Goal: Information Seeking & Learning: Learn about a topic

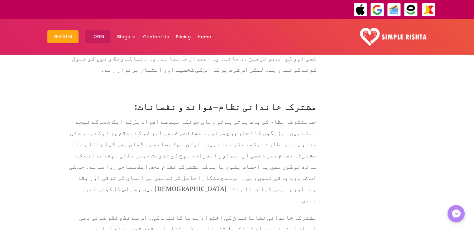
scroll to position [516, 0]
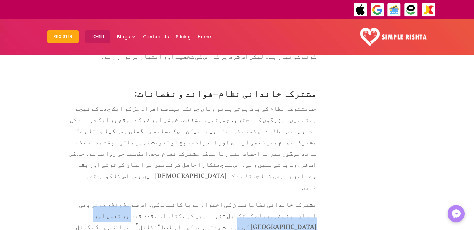
drag, startPoint x: 250, startPoint y: 139, endPoint x: 166, endPoint y: 139, distance: 84.7
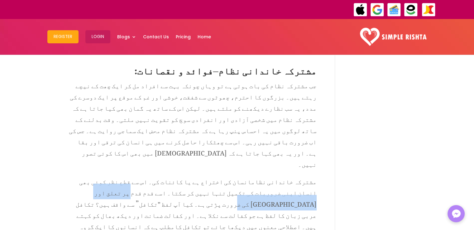
scroll to position [557, 0]
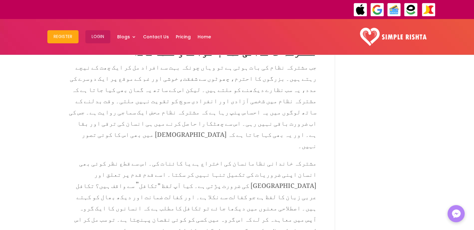
drag, startPoint x: 239, startPoint y: 167, endPoint x: 211, endPoint y: 174, distance: 28.9
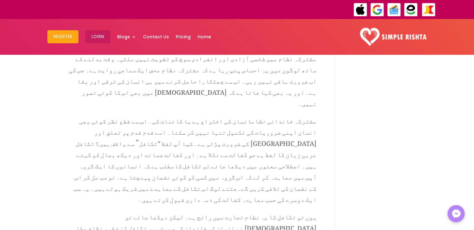
click at [385, 167] on div "مشترکہ خاندانی نظام – مفید یا مضر اگست 10, 2023 | خاندانی نظام، , معاشرتی مسائل…" at bounding box center [237, 233] width 336 height 1519
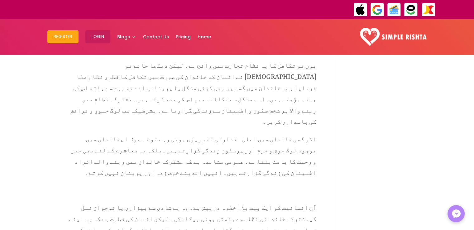
scroll to position [757, 0]
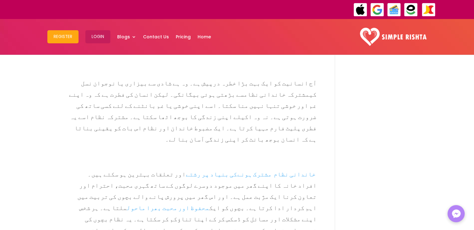
scroll to position [878, 0]
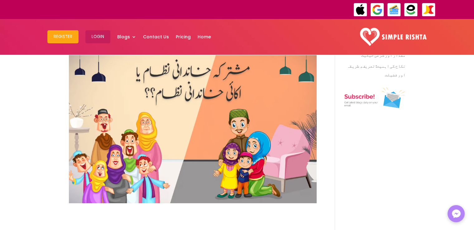
scroll to position [62, 0]
